Goal: Download file/media

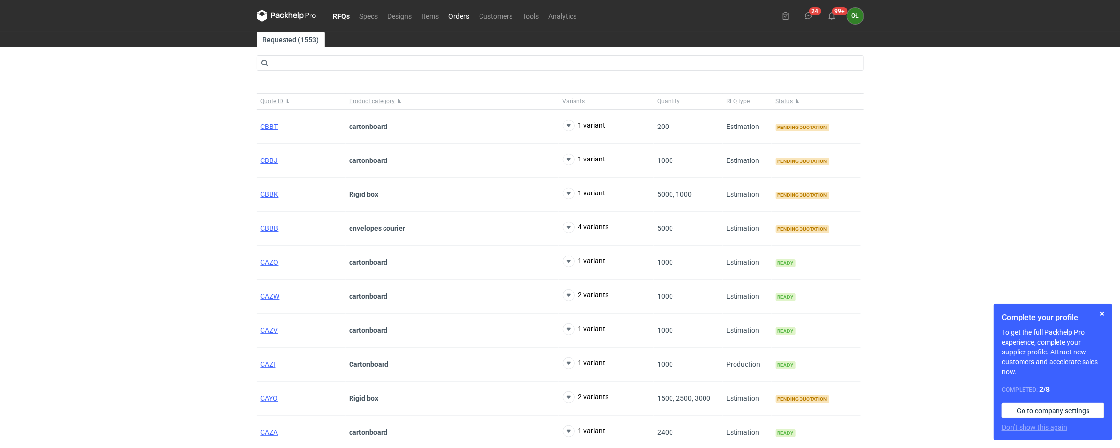
click at [463, 17] on link "Orders" at bounding box center [459, 16] width 31 height 12
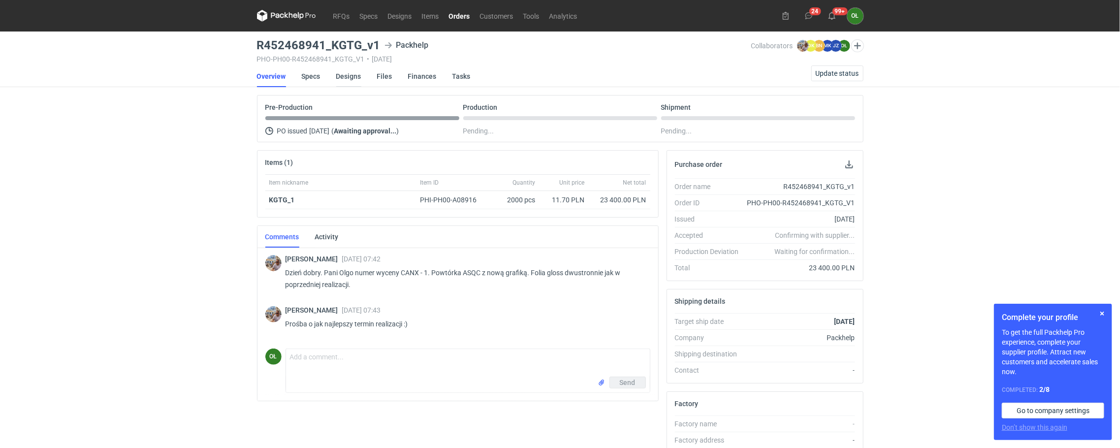
click at [340, 77] on link "Designs" at bounding box center [348, 76] width 25 height 22
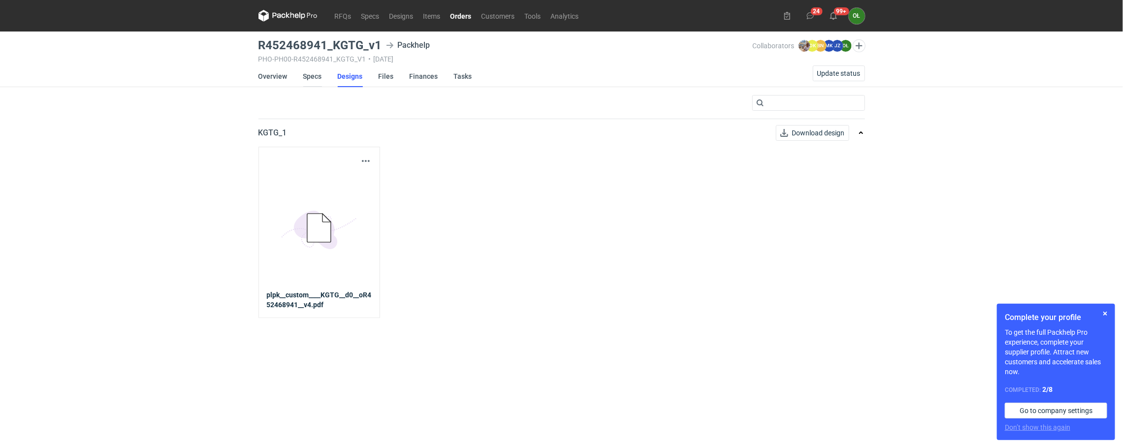
click at [312, 78] on link "Specs" at bounding box center [312, 76] width 19 height 22
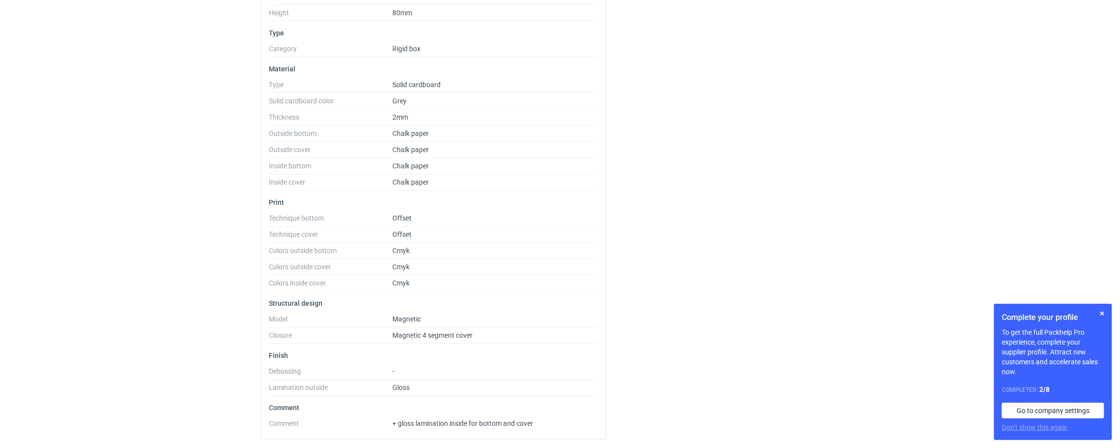
scroll to position [280, 0]
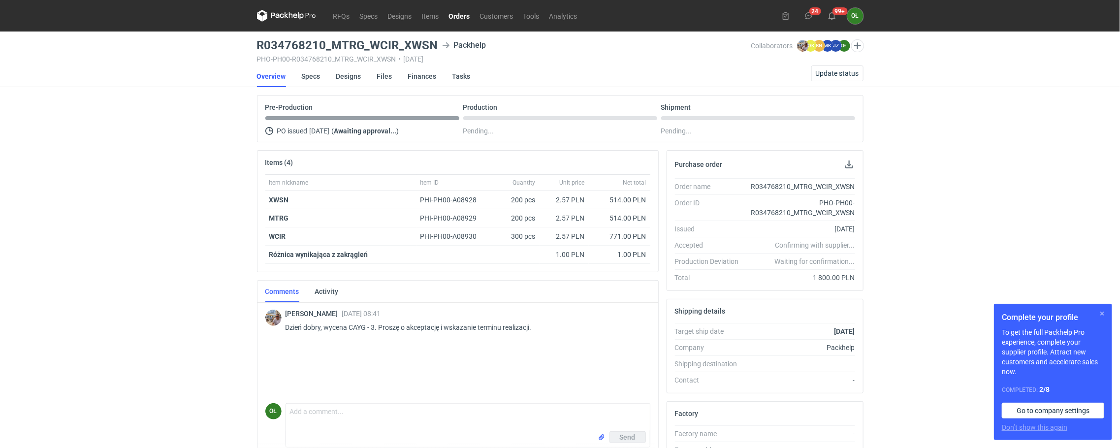
click at [1100, 309] on button "button" at bounding box center [1102, 314] width 12 height 12
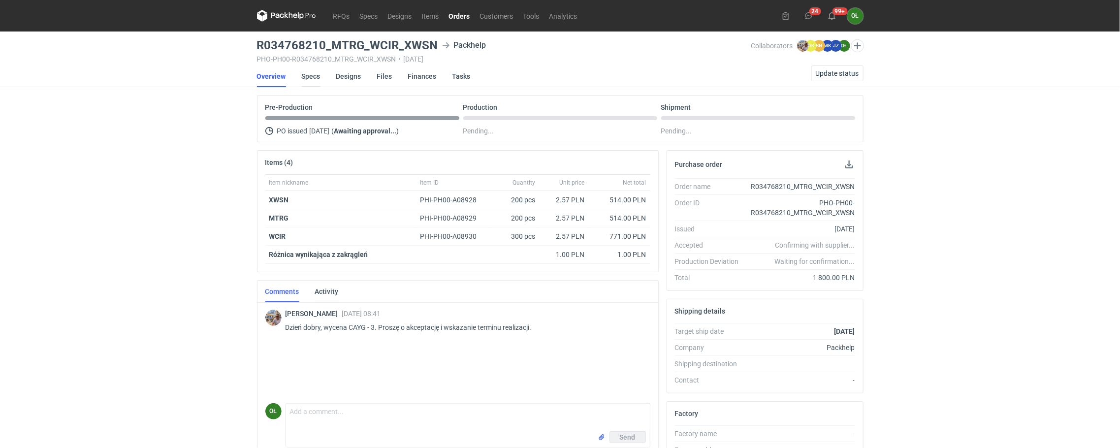
click at [311, 75] on link "Specs" at bounding box center [311, 76] width 19 height 22
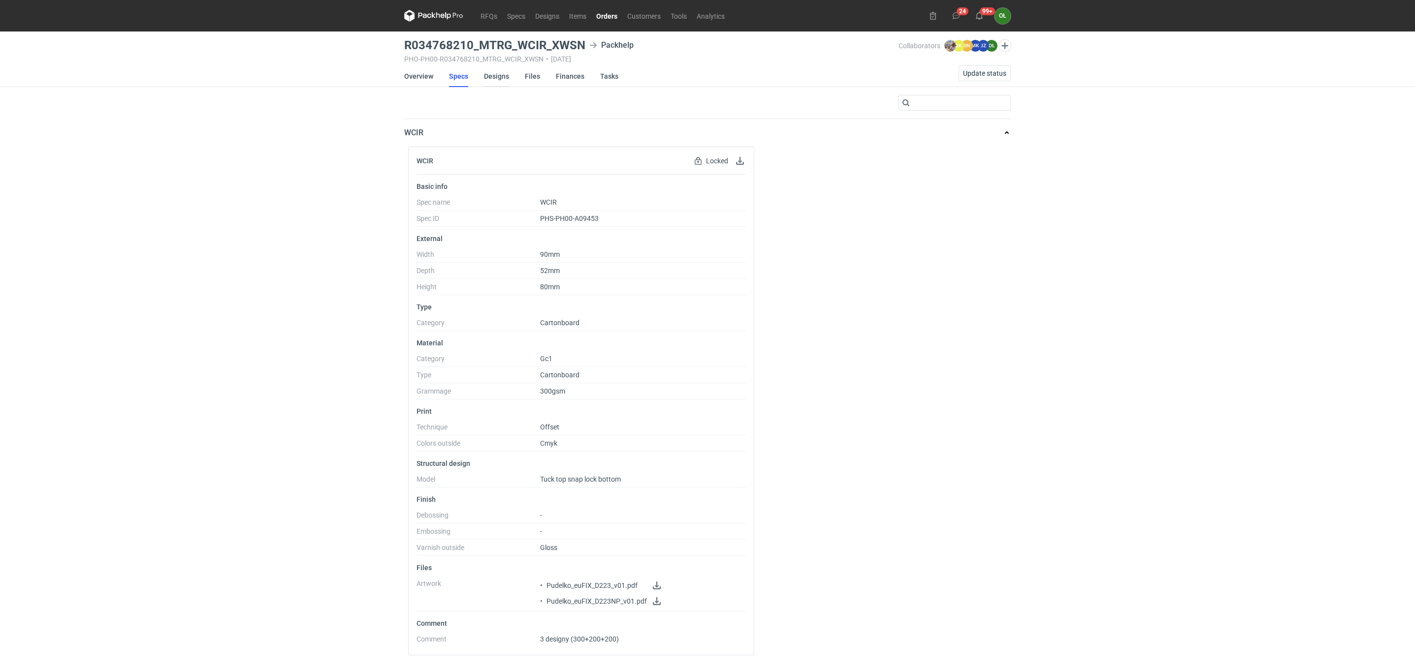
click at [503, 81] on link "Designs" at bounding box center [496, 76] width 25 height 22
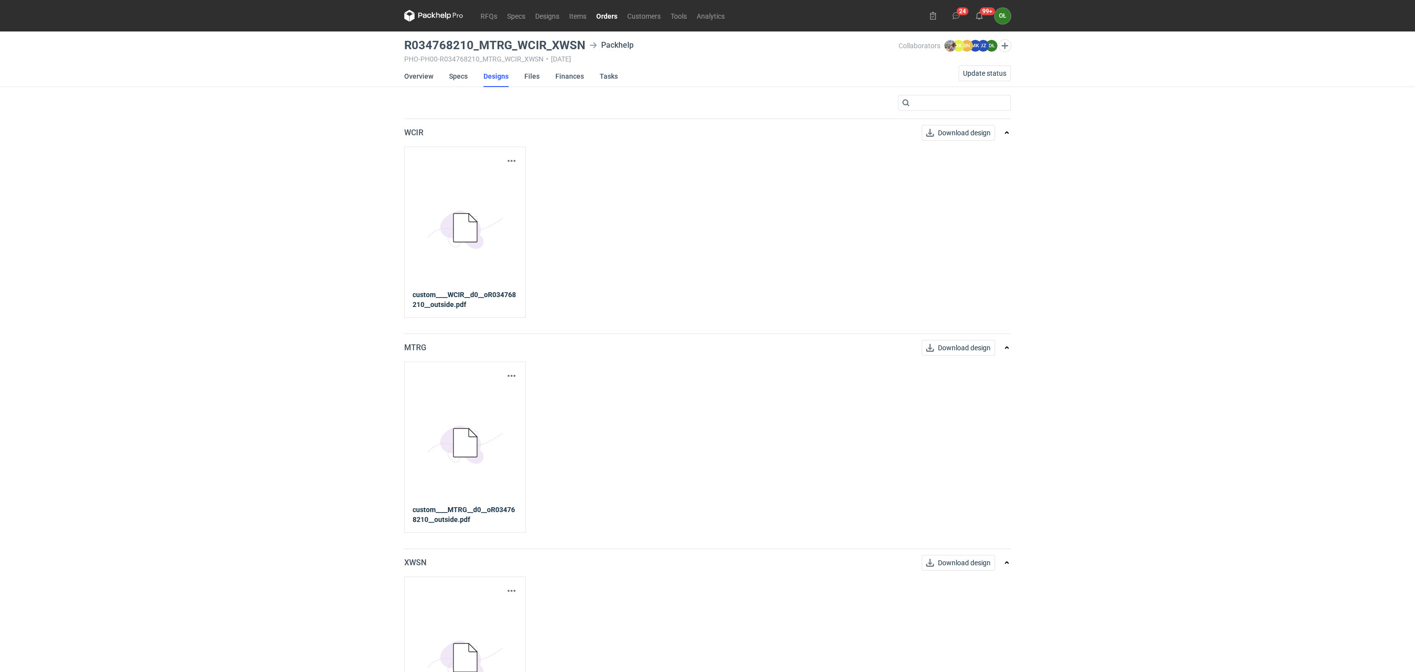
click at [480, 234] on icon "5BD5AC33-3523-40E7-9262-1BFF0AD53D48@1x" at bounding box center [465, 228] width 79 height 79
click at [514, 163] on button "button" at bounding box center [512, 161] width 12 height 12
click at [501, 181] on link "Download design part" at bounding box center [467, 183] width 91 height 16
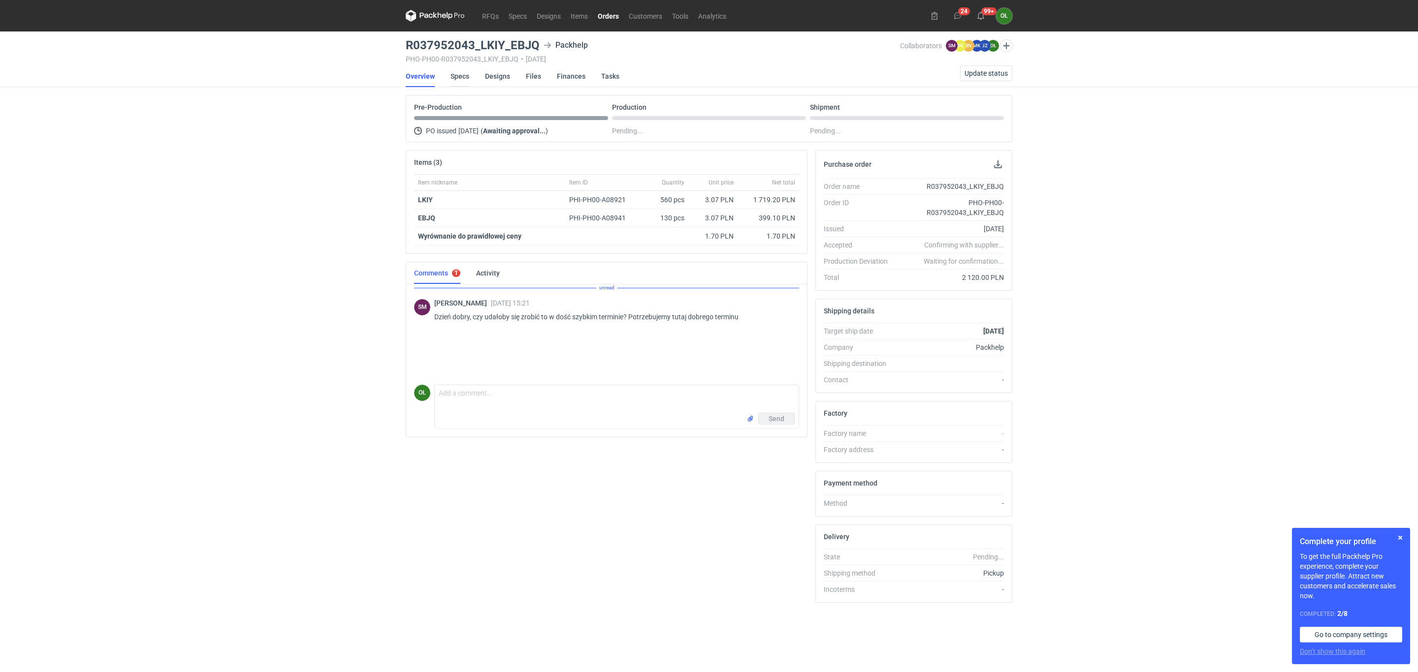
click at [454, 74] on link "Specs" at bounding box center [459, 76] width 19 height 22
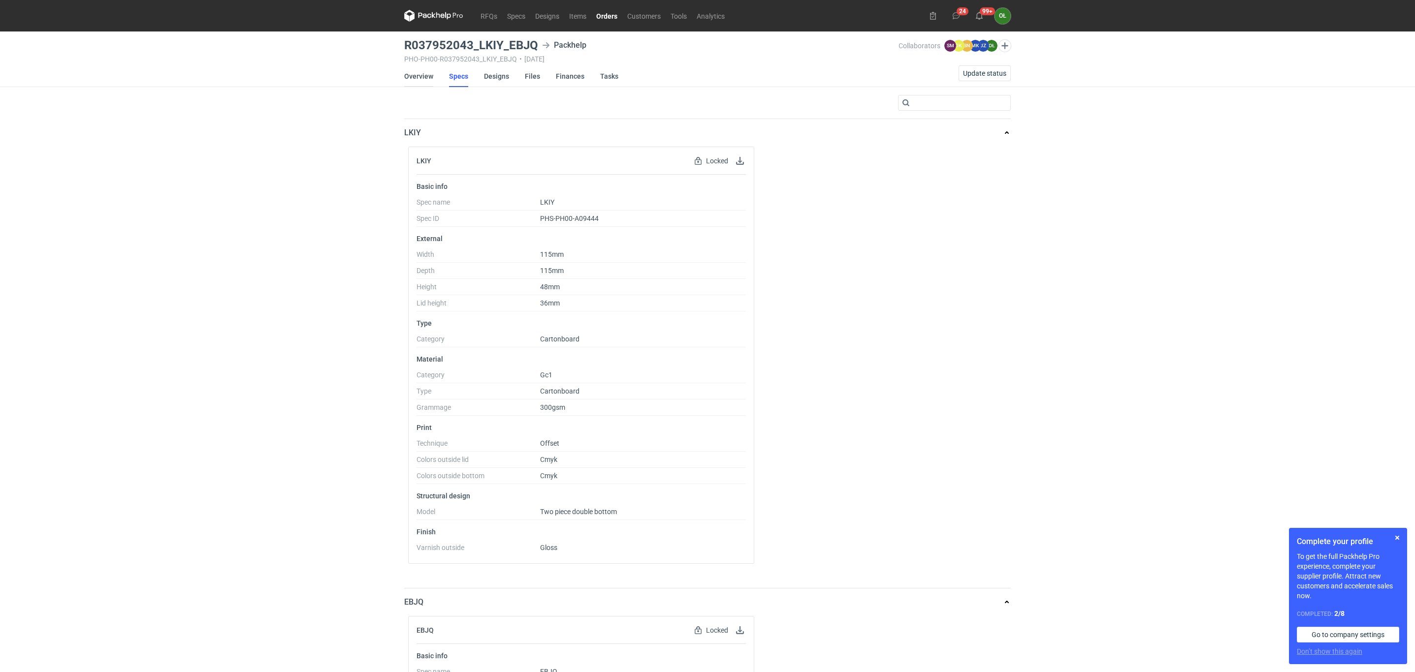
click at [427, 73] on link "Overview" at bounding box center [418, 76] width 29 height 22
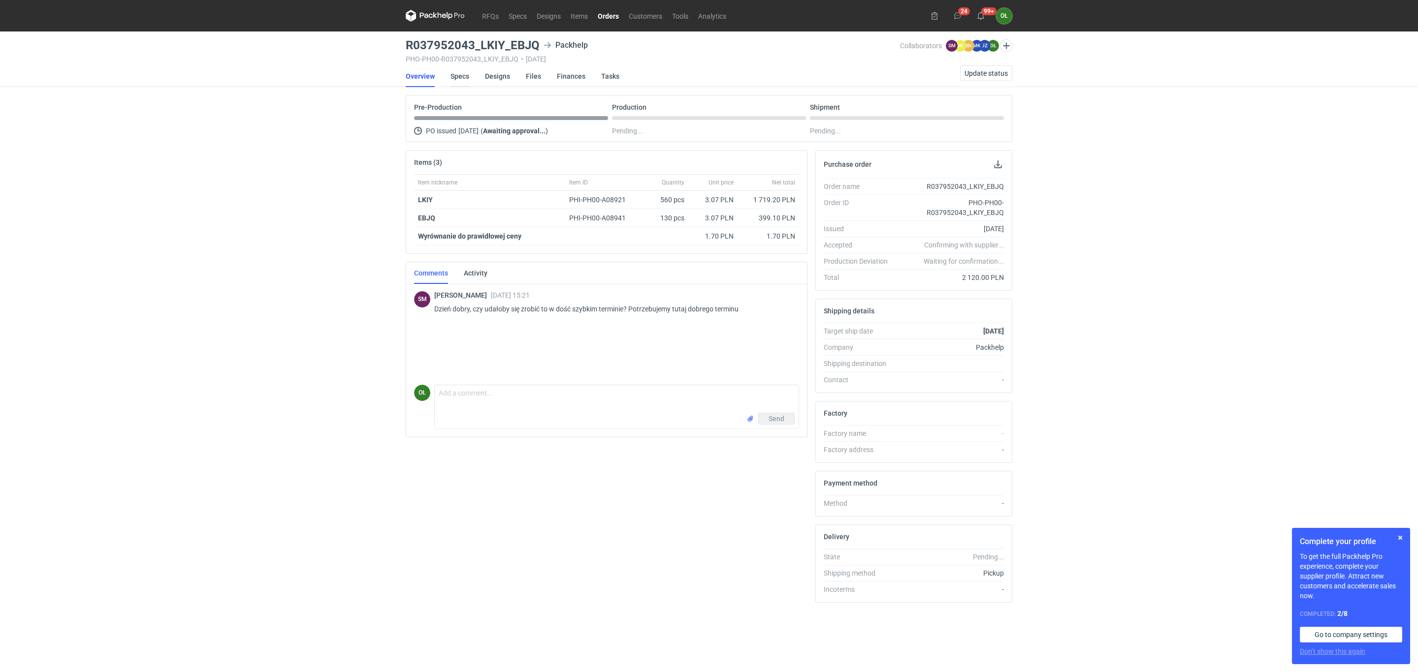
click at [464, 80] on link "Specs" at bounding box center [459, 76] width 19 height 22
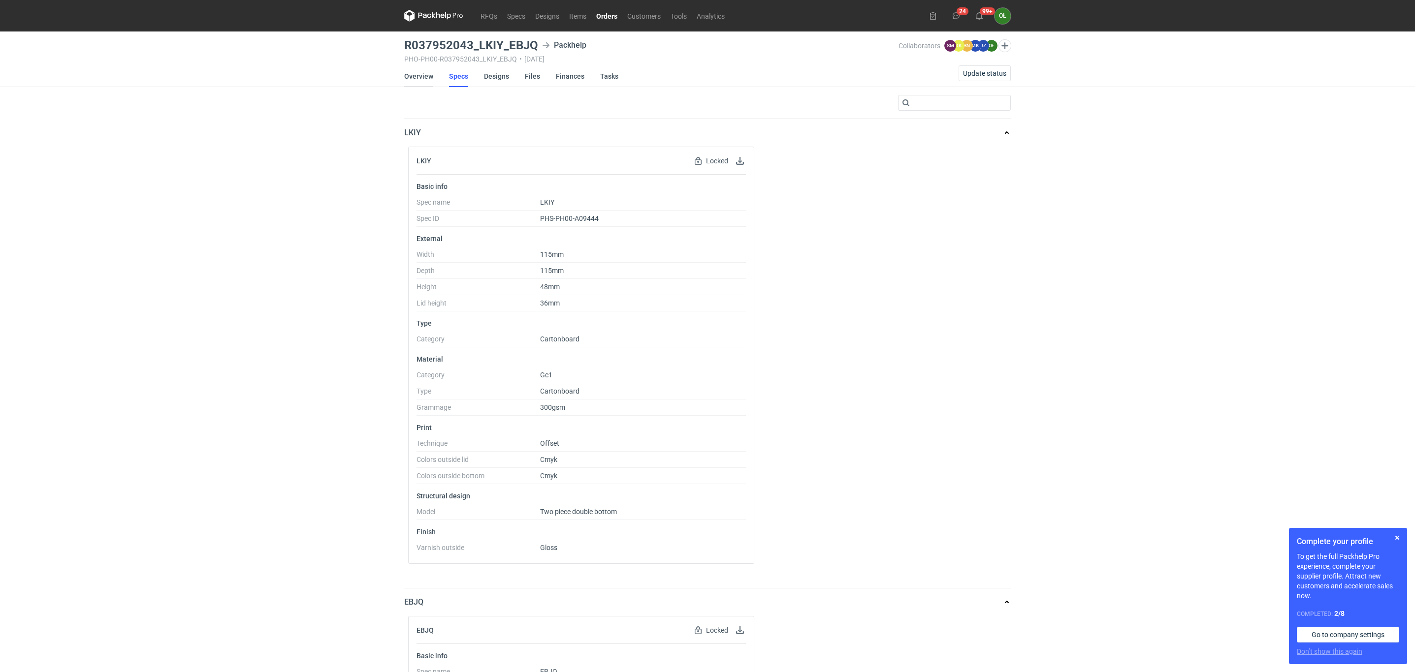
click at [424, 76] on link "Overview" at bounding box center [418, 76] width 29 height 22
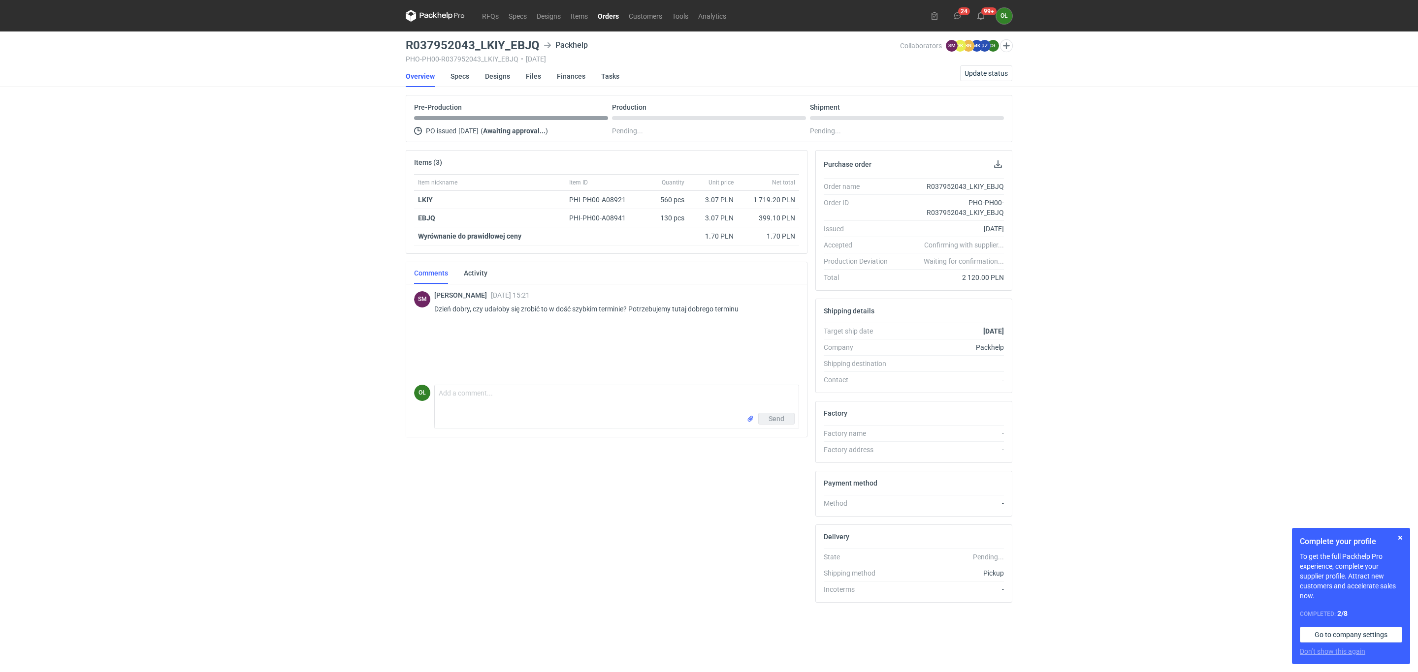
click at [599, 11] on link "Orders" at bounding box center [608, 16] width 31 height 12
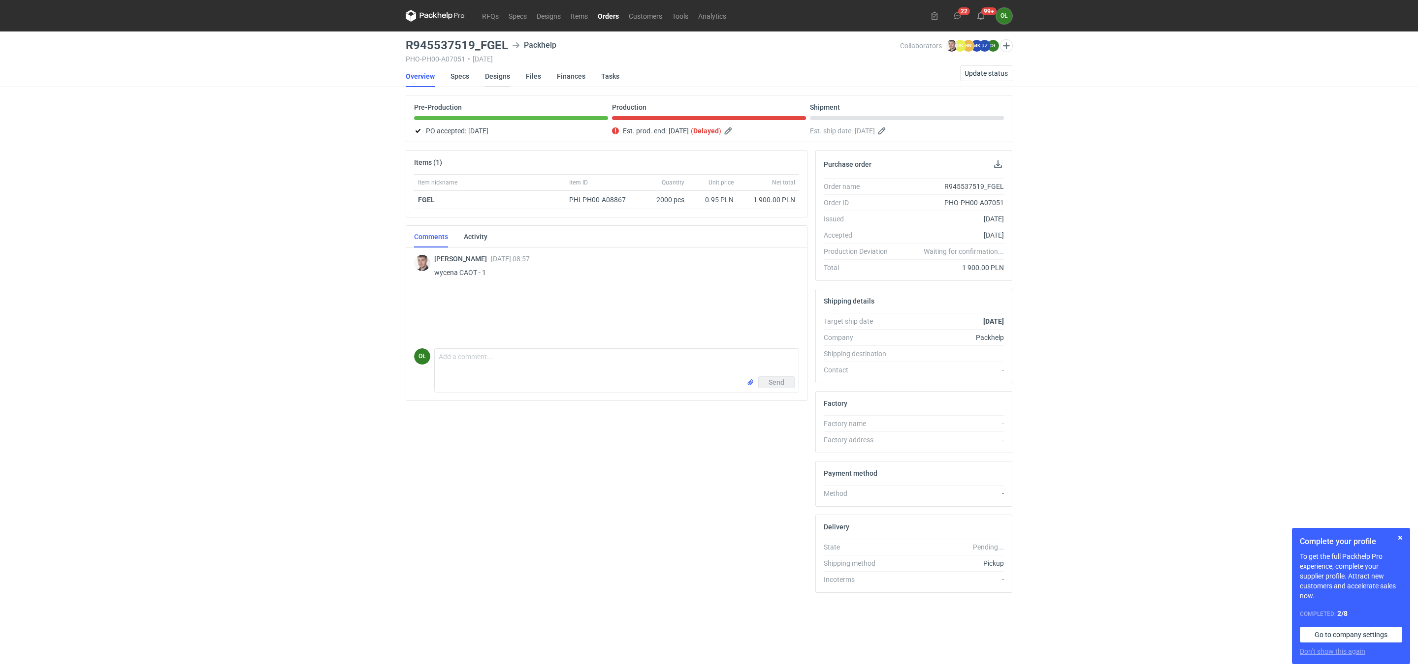
click at [501, 68] on link "Designs" at bounding box center [497, 76] width 25 height 22
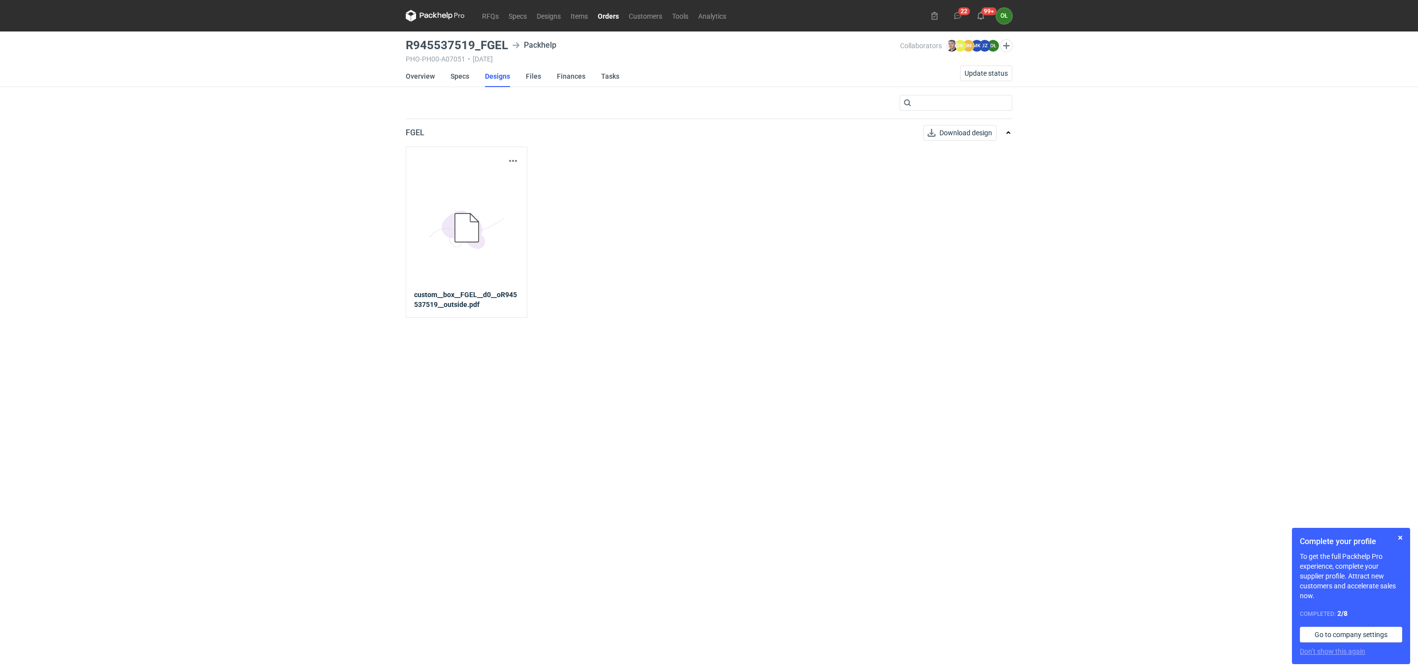
click at [487, 294] on strong "custom__box__FGEL__d0__oR945537519__outside.pdf" at bounding box center [466, 300] width 105 height 20
click at [516, 164] on button "button" at bounding box center [513, 161] width 12 height 12
click at [507, 189] on link "Download design part" at bounding box center [469, 183] width 91 height 16
drag, startPoint x: 411, startPoint y: 46, endPoint x: 523, endPoint y: 43, distance: 112.3
click at [523, 43] on div "R945537519_FGEL Packhelp" at bounding box center [653, 45] width 494 height 12
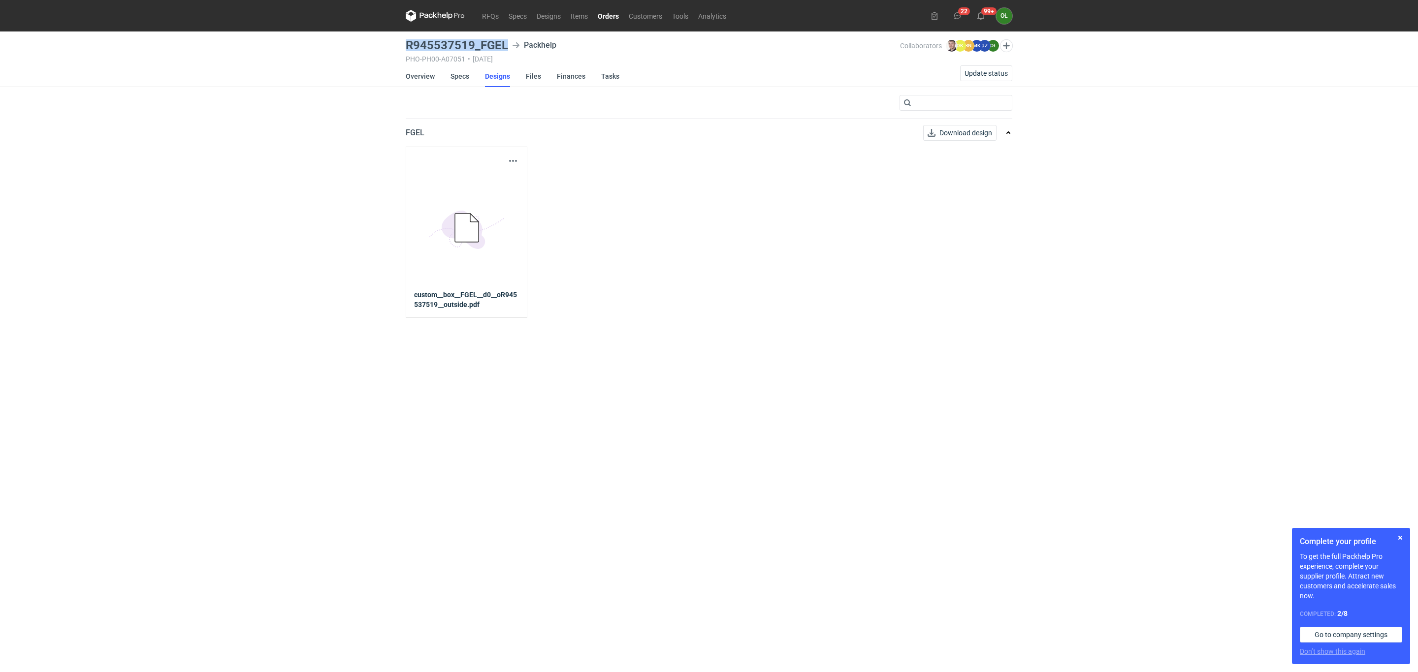
drag, startPoint x: 405, startPoint y: 43, endPoint x: 507, endPoint y: 45, distance: 102.4
click at [507, 45] on main "R945537519_FGEL Packhelp PHO-PH00-A07051 • 31/07/2025 Collaborators Maciej Siko…" at bounding box center [709, 352] width 614 height 641
copy h3 "R945537519_FGEL"
